Goal: Task Accomplishment & Management: Manage account settings

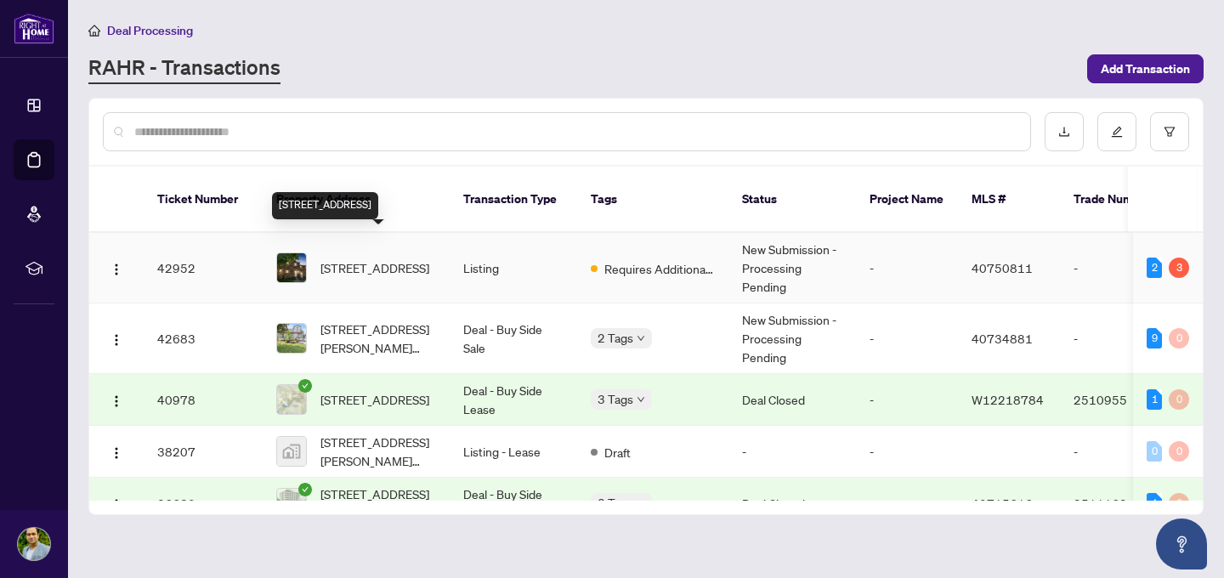
click at [331, 258] on span "[STREET_ADDRESS]" at bounding box center [374, 267] width 109 height 19
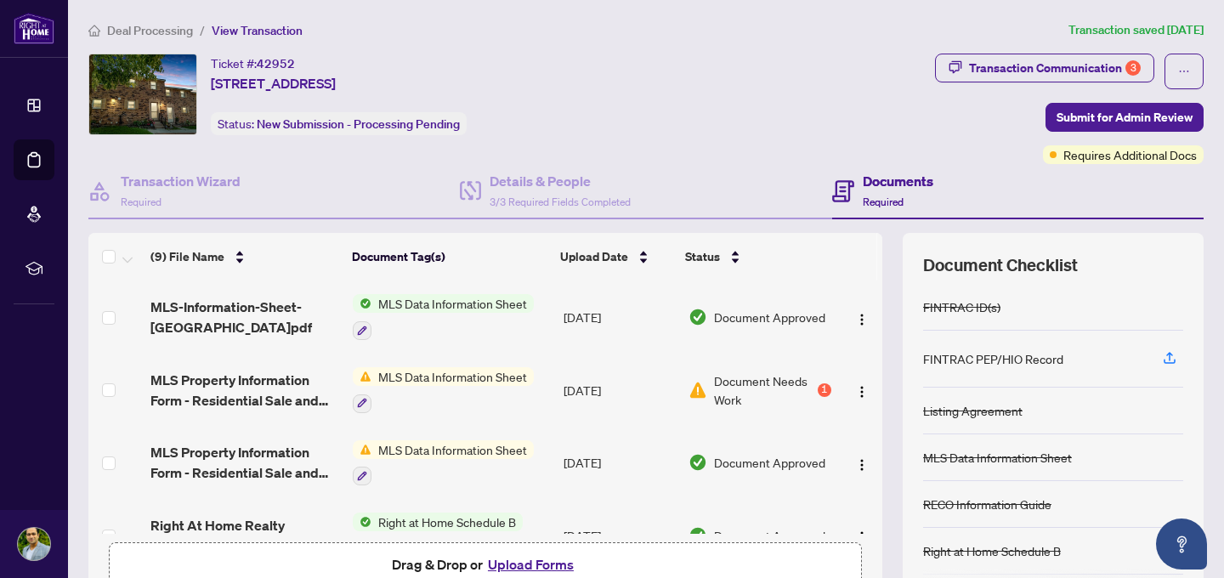
click at [796, 126] on div "Ticket #: 42952 [STREET_ADDRESS] Status: New Submission - Processing Pending" at bounding box center [508, 95] width 840 height 82
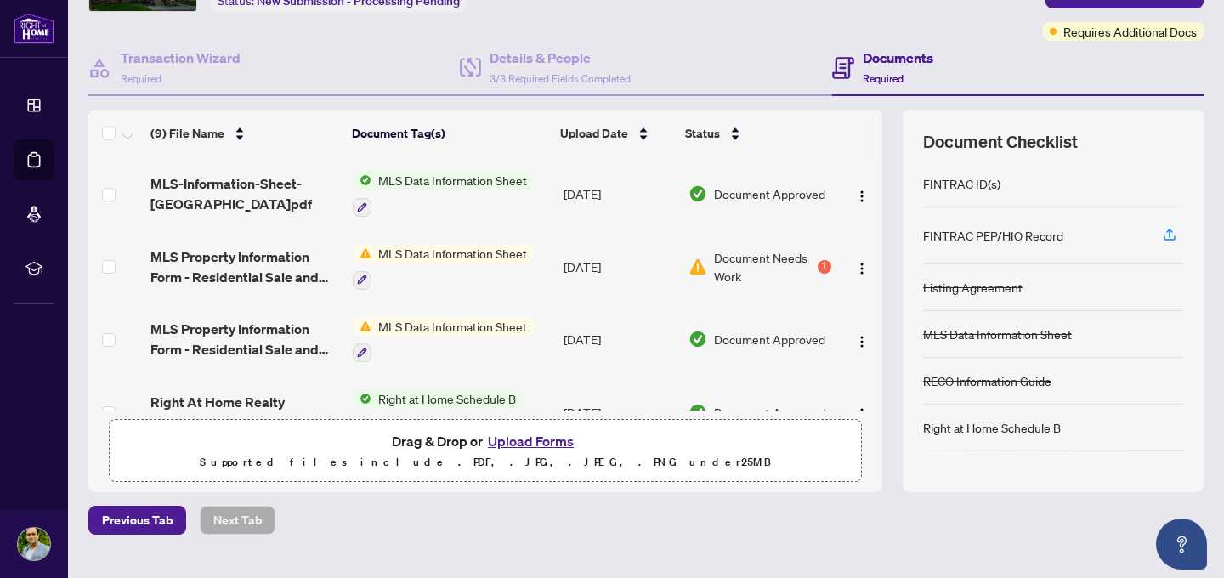
scroll to position [159, 0]
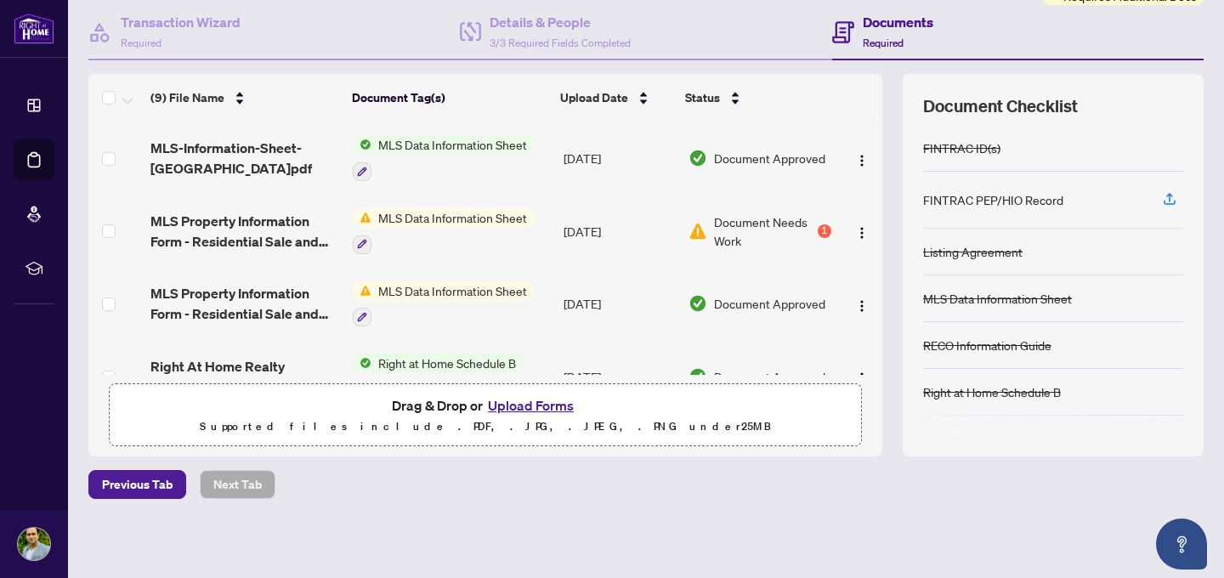
click at [534, 404] on button "Upload Forms" at bounding box center [531, 405] width 96 height 22
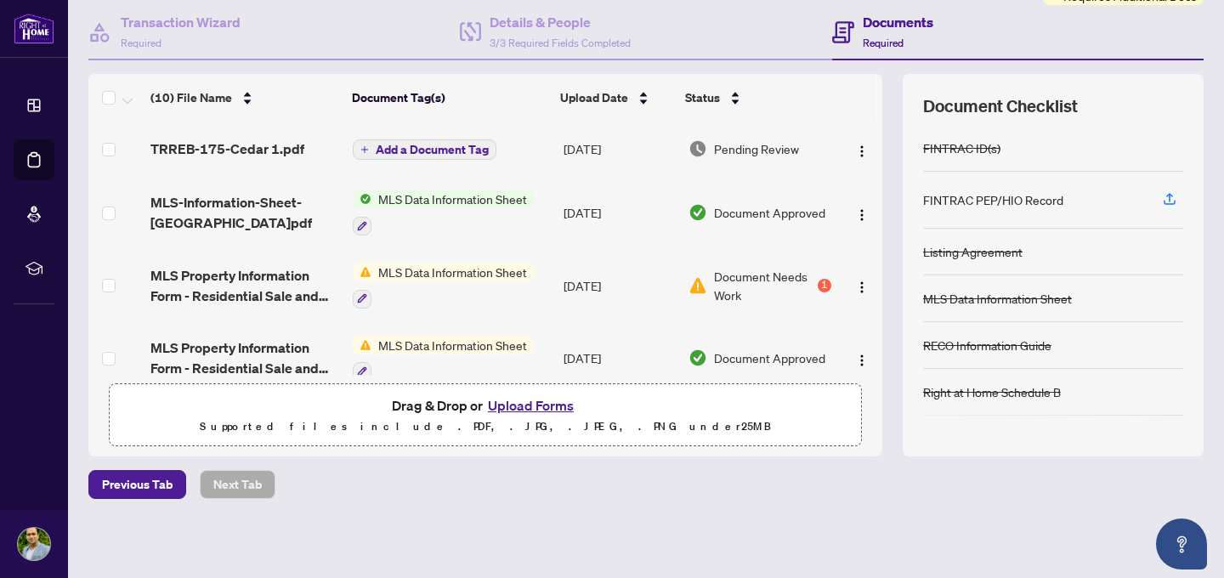
click at [417, 151] on span "Add a Document Tag" at bounding box center [432, 150] width 113 height 12
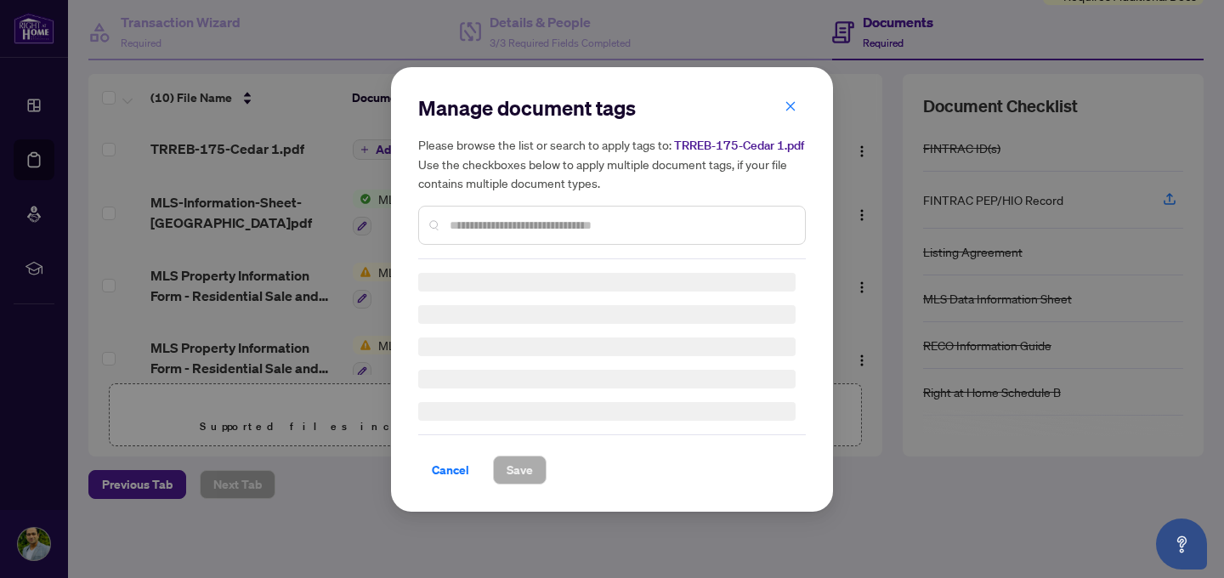
click at [512, 233] on div "Manage document tags Please browse the list or search to apply tags to: TRREB-1…" at bounding box center [612, 289] width 388 height 390
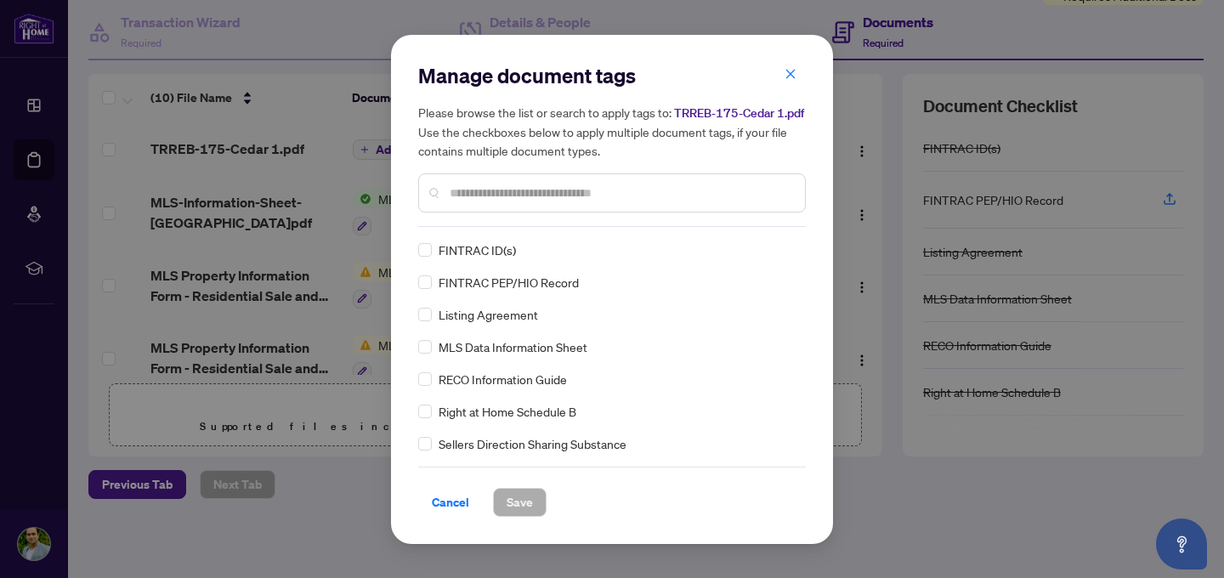
click at [507, 208] on div at bounding box center [612, 192] width 388 height 39
click at [496, 194] on input "text" at bounding box center [621, 193] width 342 height 19
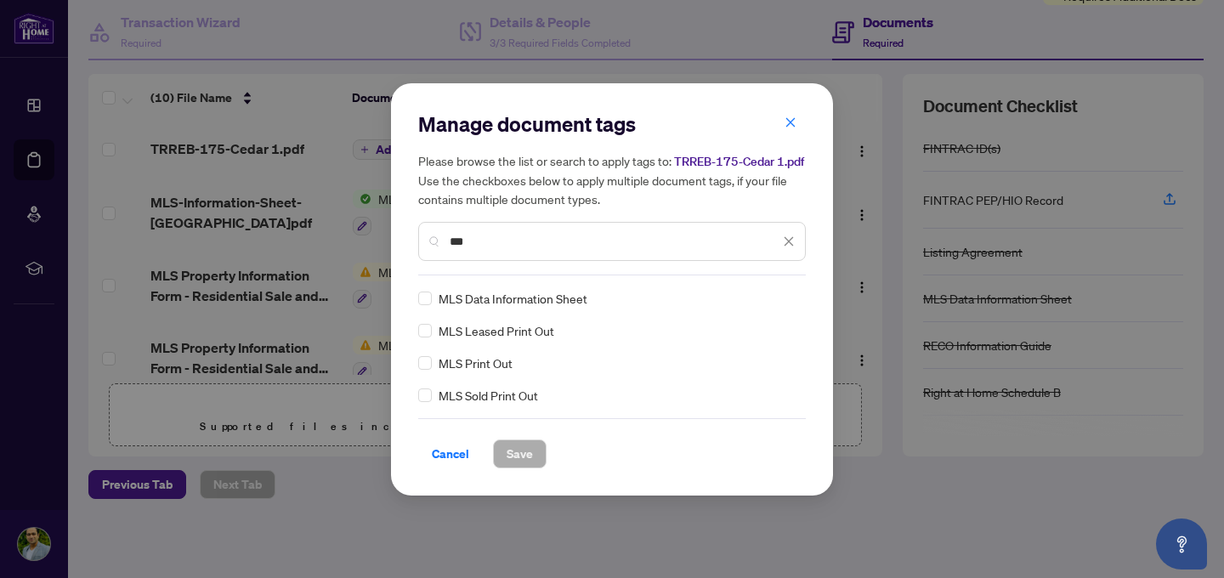
type input "***"
click at [513, 456] on span "Save" at bounding box center [520, 453] width 26 height 27
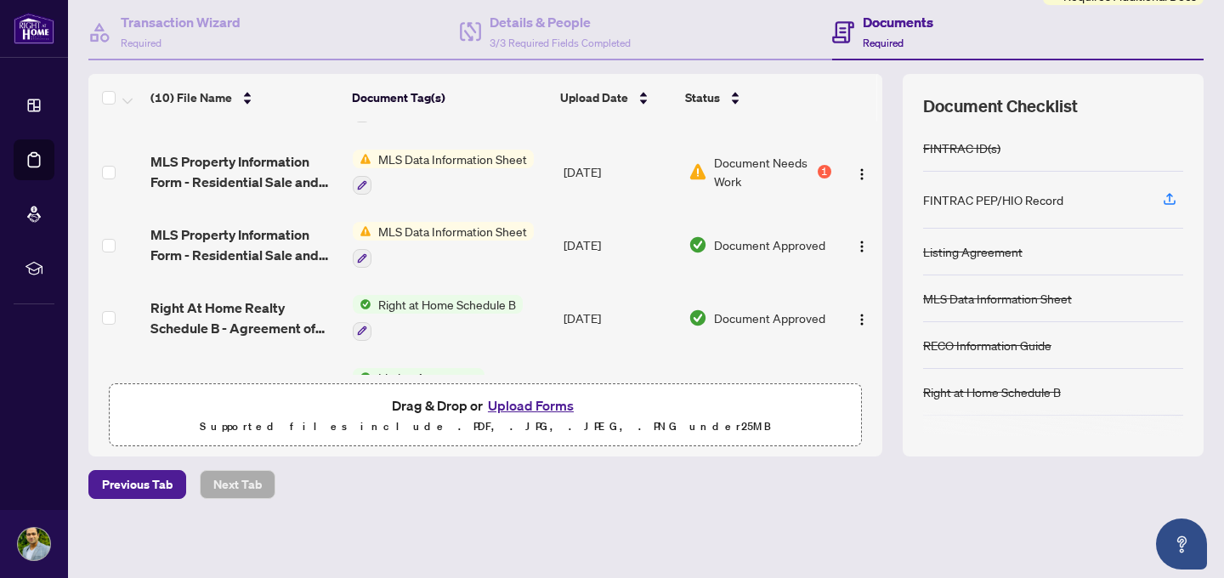
scroll to position [0, 0]
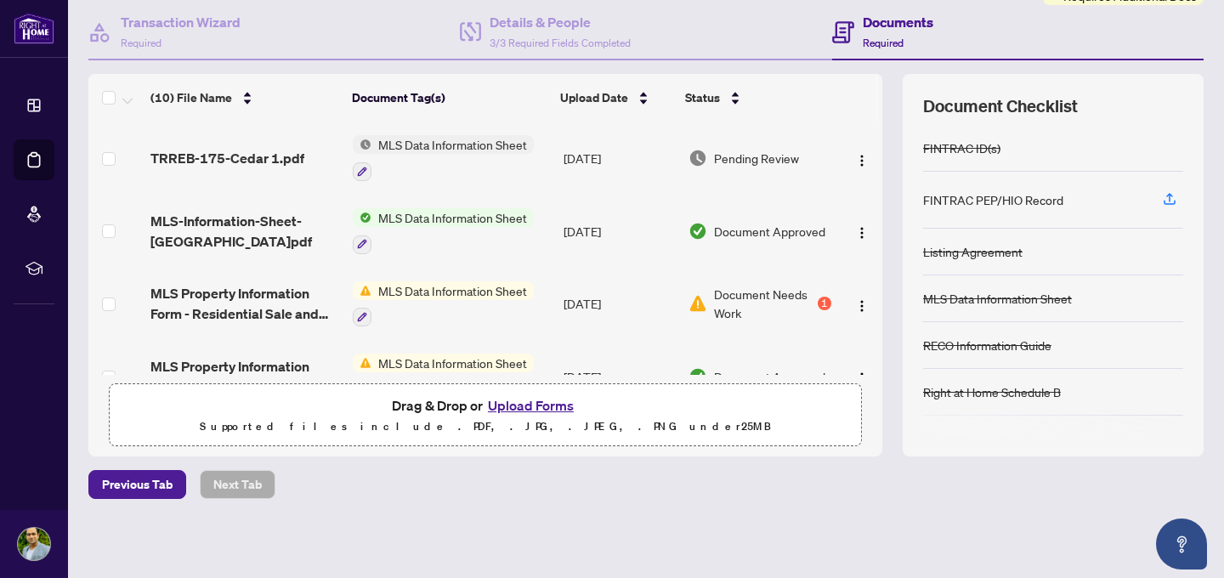
click at [549, 490] on div "Previous Tab Next Tab" at bounding box center [645, 484] width 1115 height 29
